Goal: Task Accomplishment & Management: Manage account settings

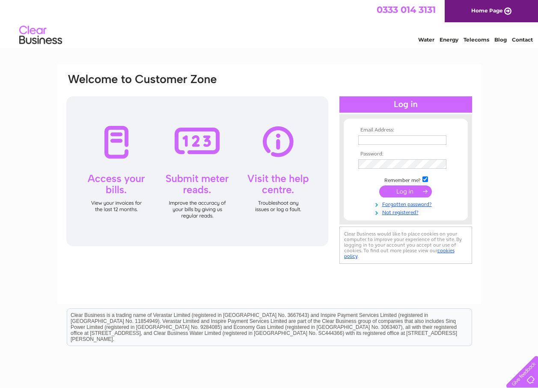
type input "mhrautos@outlook.com"
click at [409, 191] on input "submit" at bounding box center [406, 191] width 53 height 12
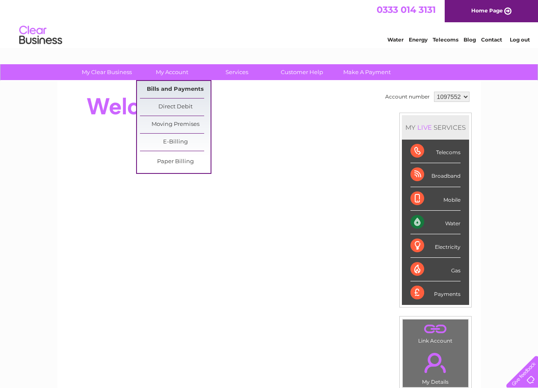
click at [170, 87] on link "Bills and Payments" at bounding box center [175, 89] width 71 height 17
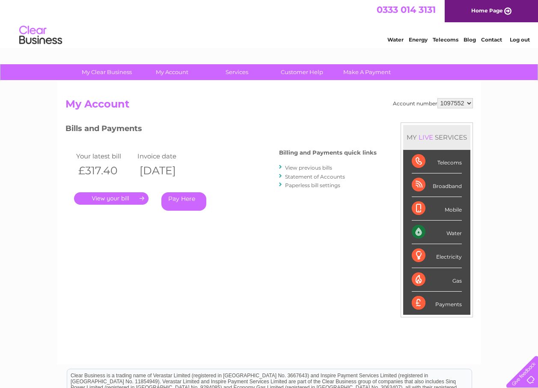
click at [132, 197] on link "." at bounding box center [111, 198] width 75 height 12
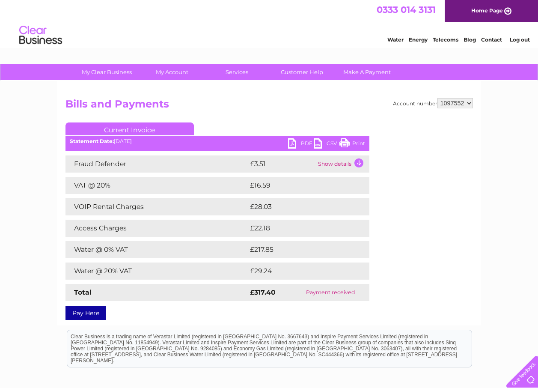
click at [295, 140] on link "PDF" at bounding box center [301, 144] width 26 height 12
